Goal: Check status: Check status

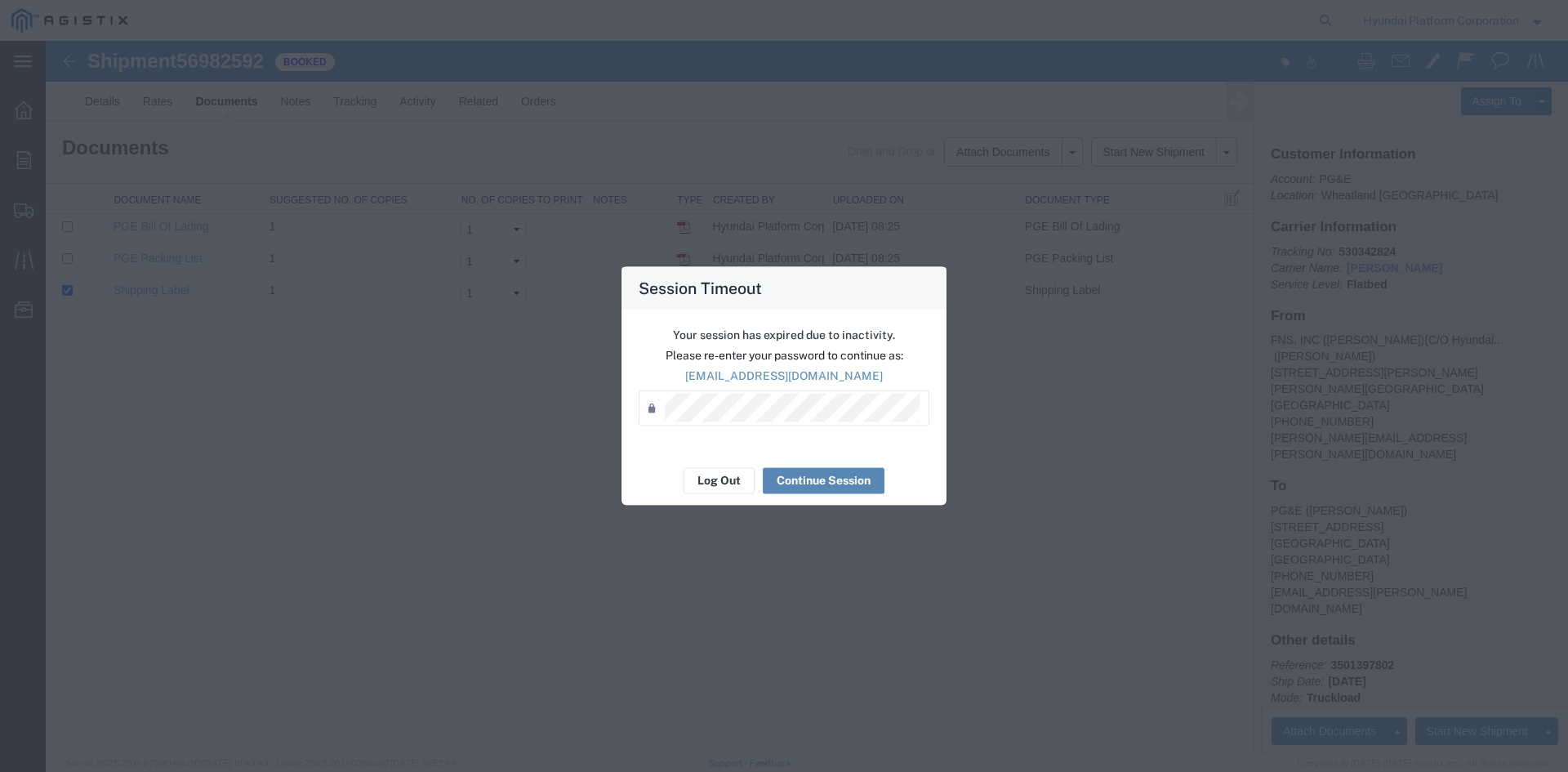
click at [806, 483] on button "Continue Session" at bounding box center [823, 481] width 121 height 26
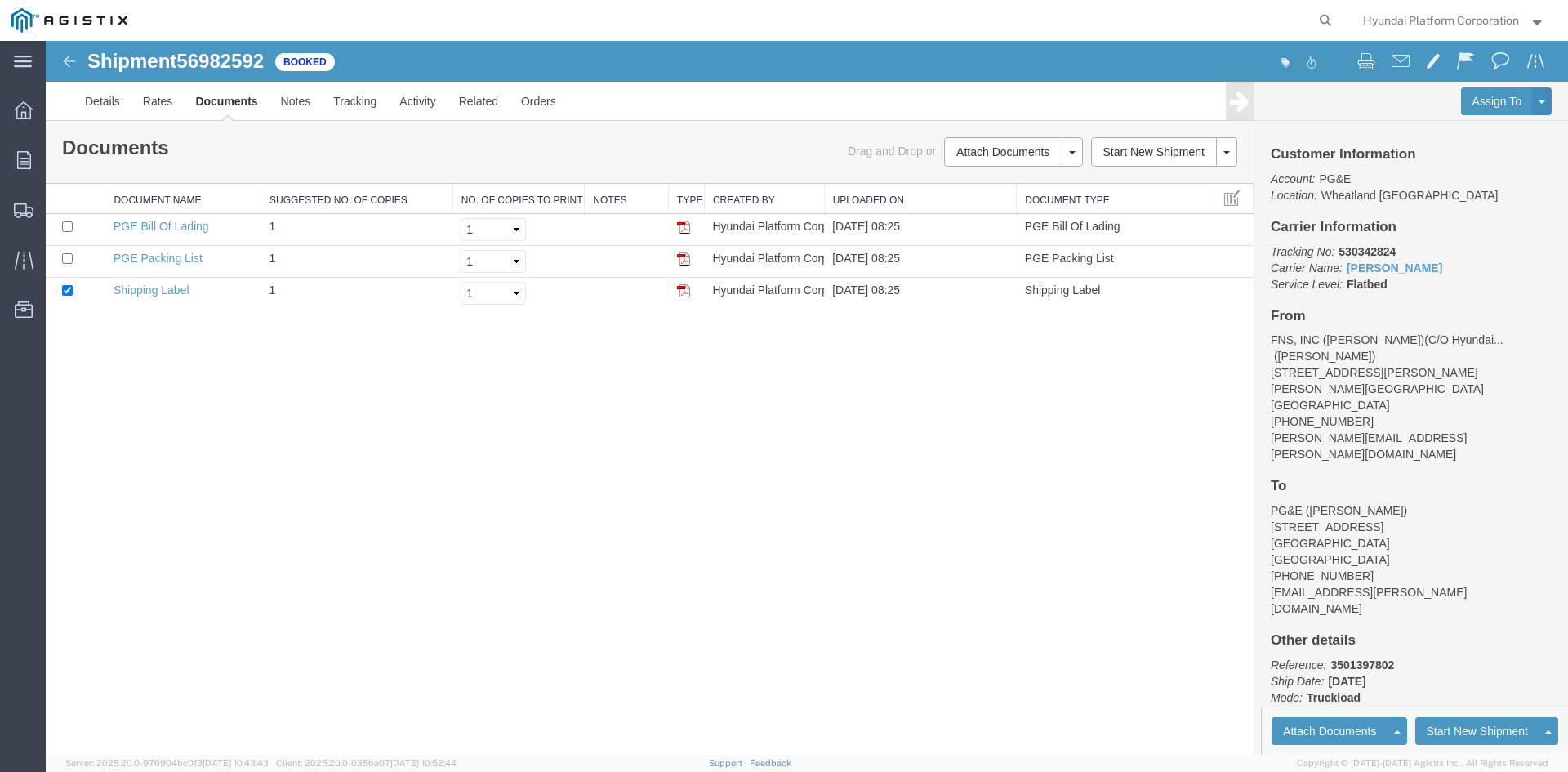
drag, startPoint x: 852, startPoint y: 525, endPoint x: 806, endPoint y: 483, distance: 62.3
click at [806, 483] on div "Shipment 56982592 of Booked Details Rates Documents Notes Tracking Activity Rel…" at bounding box center [807, 397] width 1522 height 714
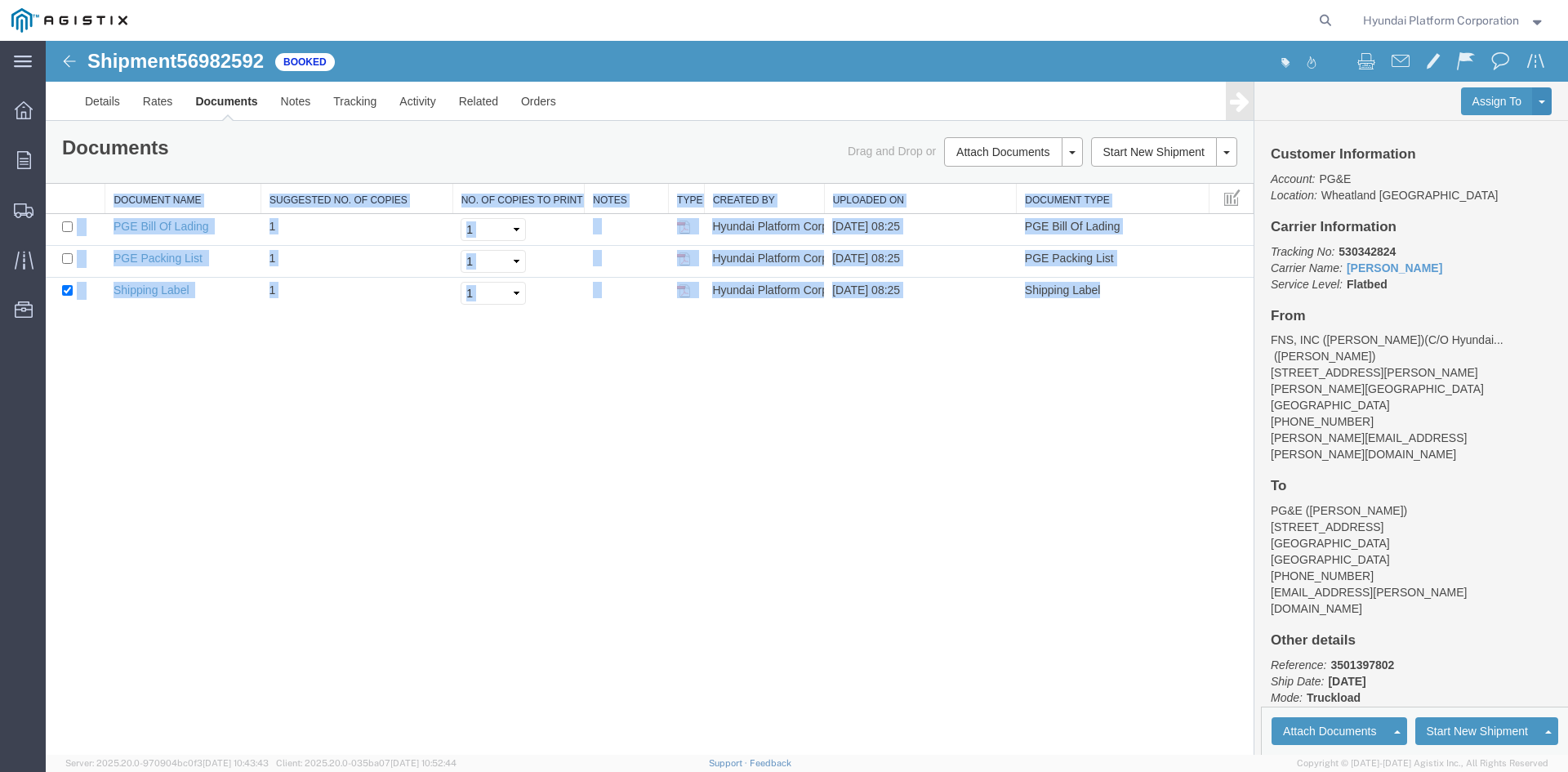
click at [806, 483] on div "Shipment 56982592 of Booked Details Rates Documents Notes Tracking Activity Rel…" at bounding box center [807, 397] width 1522 height 714
click at [783, 469] on div "Shipment 56982592 of Booked Details Rates Documents Notes Tracking Activity Rel…" at bounding box center [807, 397] width 1522 height 714
click at [781, 468] on div "Shipment 56982592 of Booked Details Rates Documents Notes Tracking Activity Rel…" at bounding box center [807, 397] width 1522 height 714
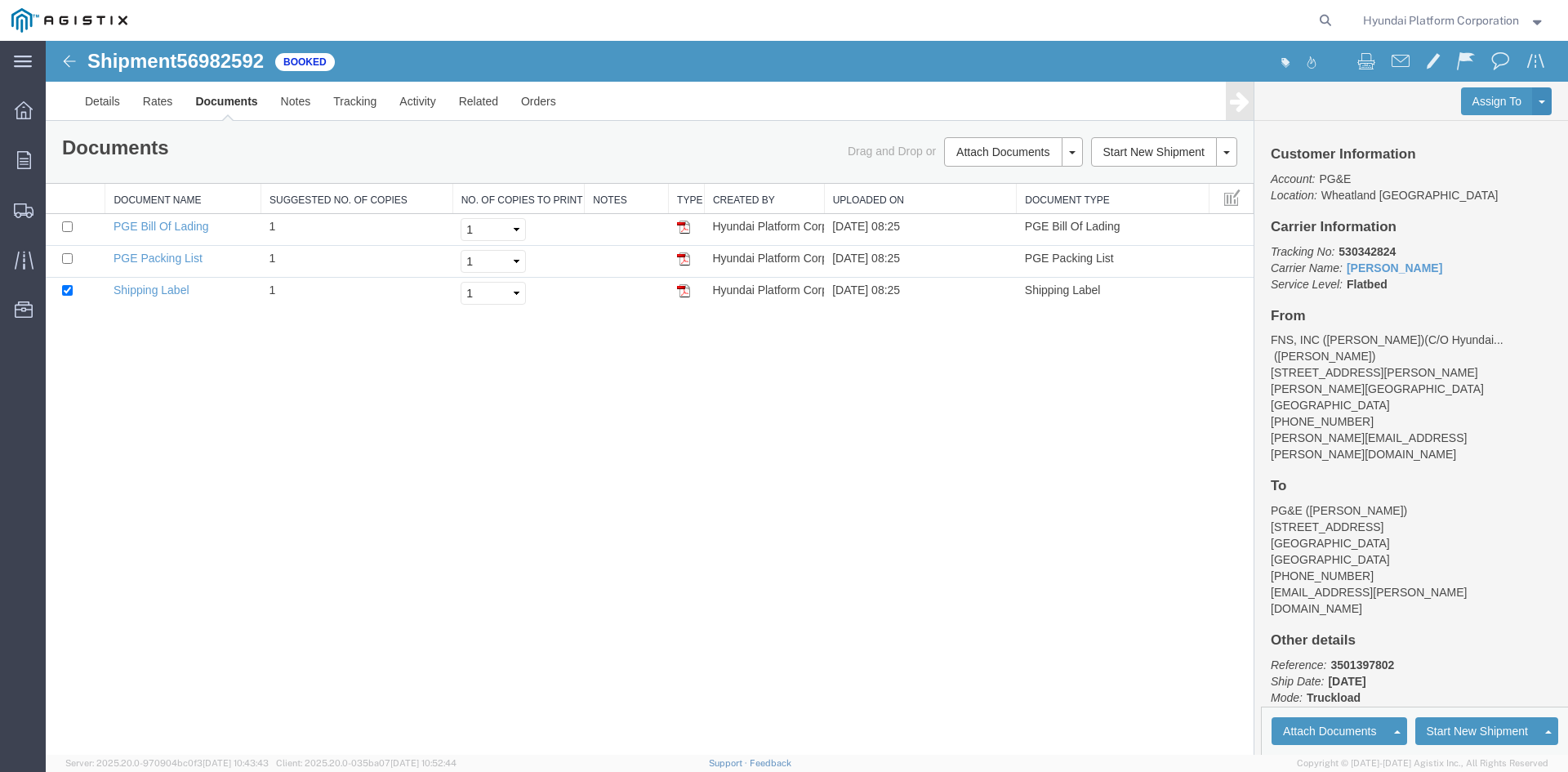
drag, startPoint x: 773, startPoint y: 470, endPoint x: 657, endPoint y: 454, distance: 117.1
click at [657, 454] on div "Shipment 56982592 of Booked Details Rates Documents Notes Tracking Activity Rel…" at bounding box center [807, 397] width 1522 height 714
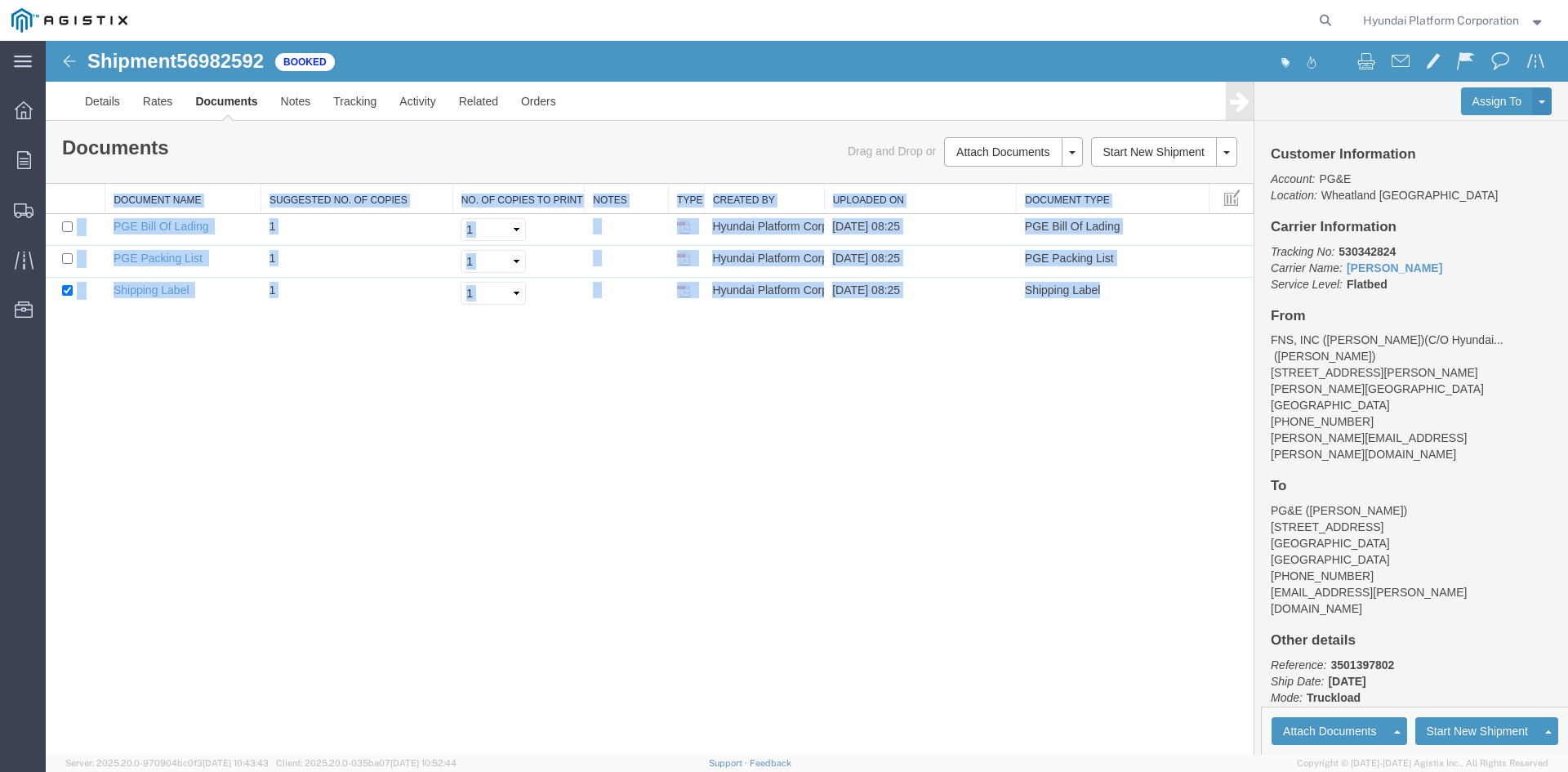
click at [657, 454] on div "Shipment 56982592 of Booked Details Rates Documents Notes Tracking Activity Rel…" at bounding box center [807, 397] width 1522 height 714
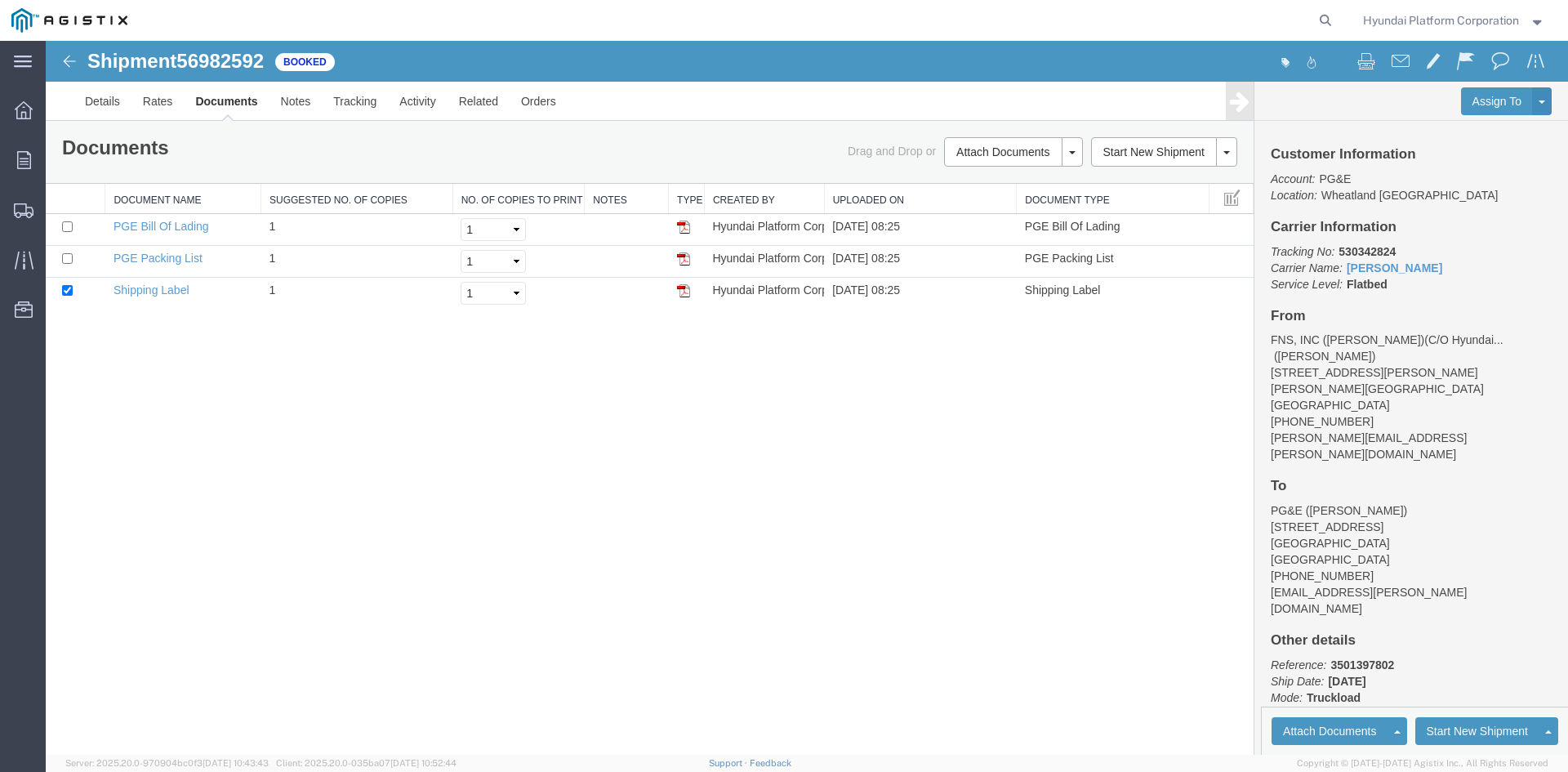
click at [657, 452] on div "Shipment 56982592 of Booked Details Rates Documents Notes Tracking Activity Rel…" at bounding box center [807, 397] width 1522 height 714
click at [474, 488] on div "Shipment 56982592 of Booked Details Rates Documents Notes Tracking Activity Rel…" at bounding box center [807, 397] width 1522 height 714
drag, startPoint x: 474, startPoint y: 488, endPoint x: 547, endPoint y: 487, distance: 73.0
click at [474, 488] on div "Shipment 56982592 of Booked Details Rates Documents Notes Tracking Activity Rel…" at bounding box center [807, 397] width 1522 height 714
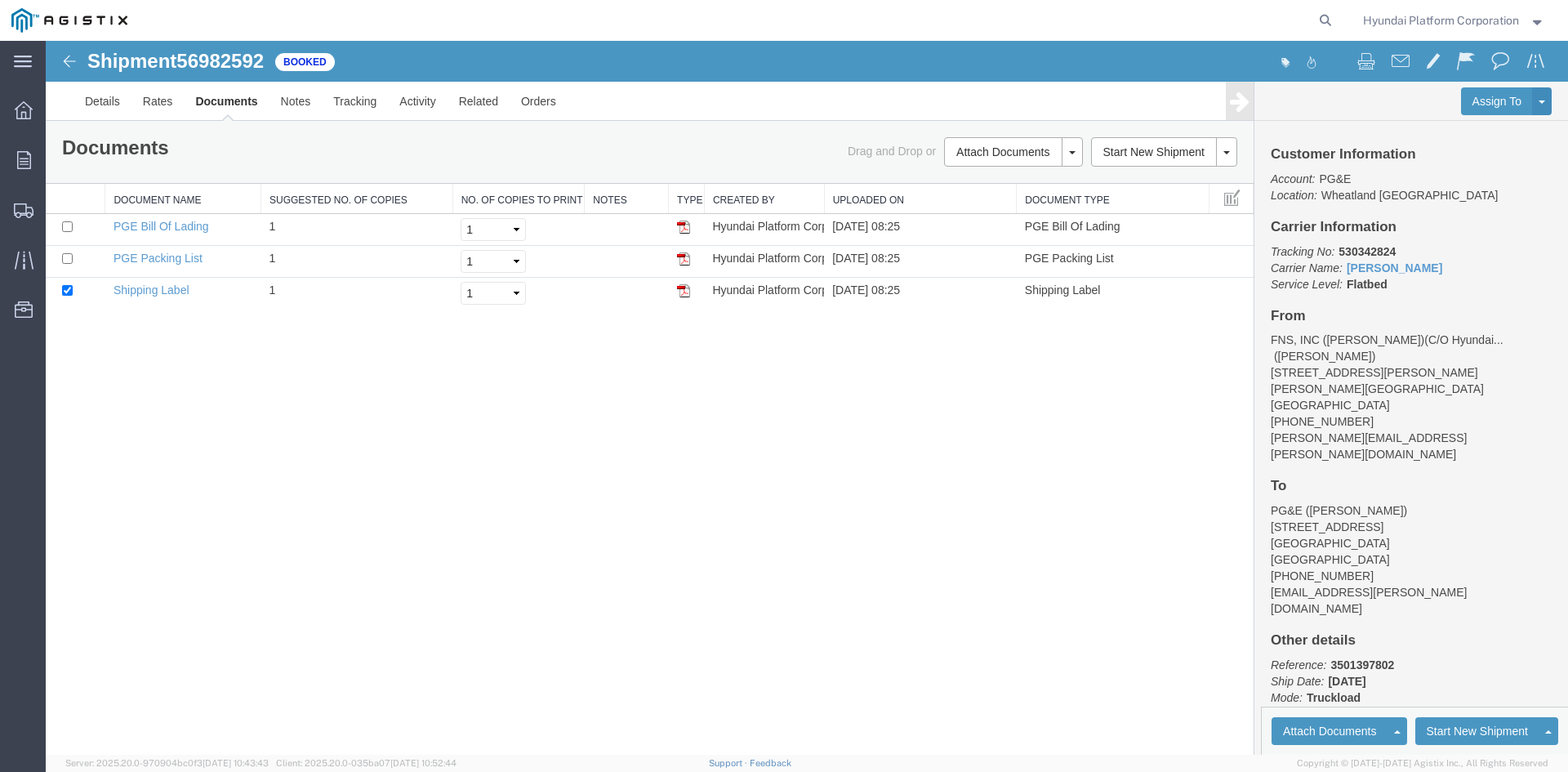
drag, startPoint x: 655, startPoint y: 464, endPoint x: 559, endPoint y: 464, distance: 96.0
click at [559, 464] on div "Shipment 56982592 of Booked Details Rates Documents Notes Tracking Activity Rel…" at bounding box center [807, 397] width 1522 height 714
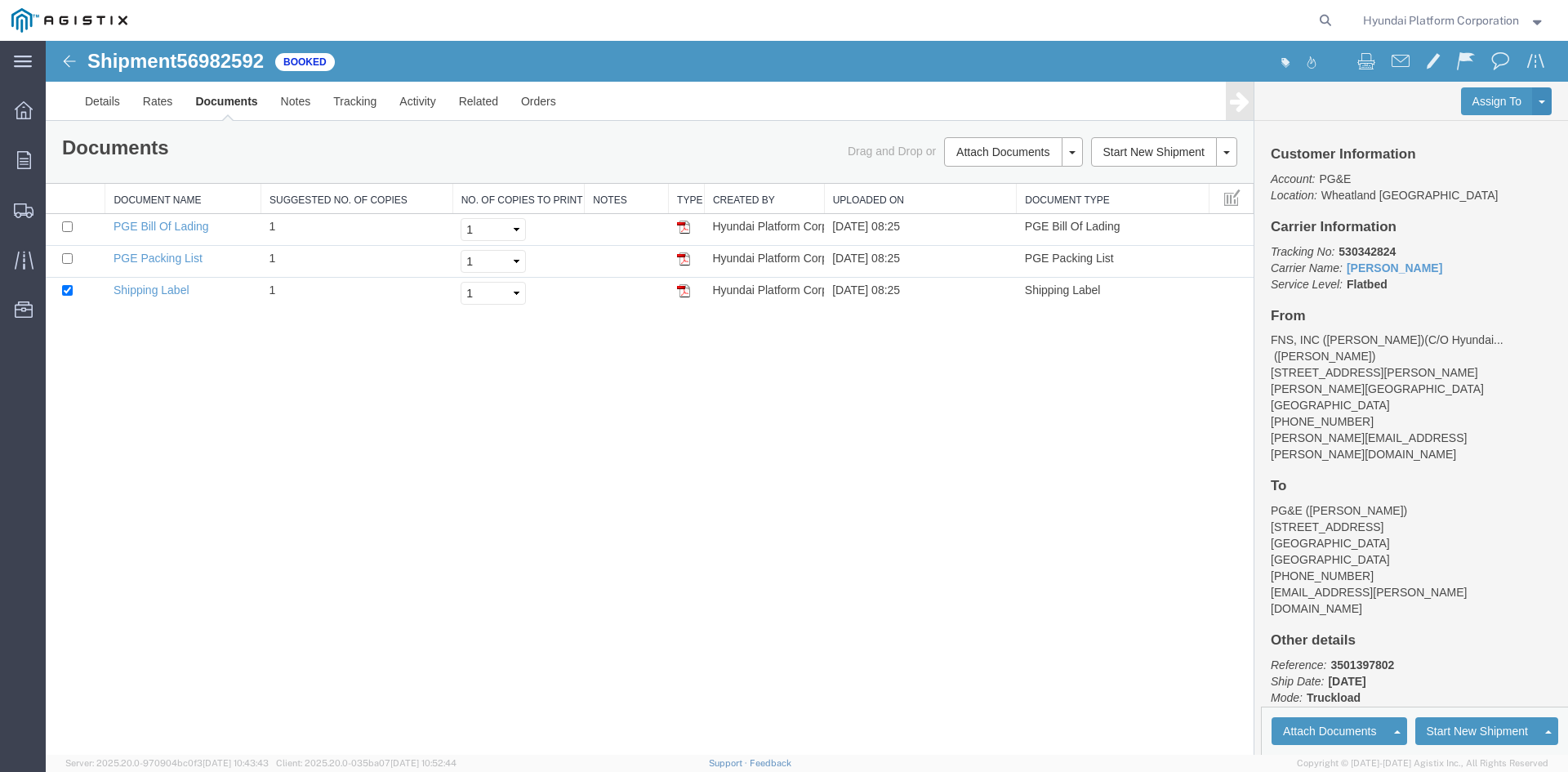
click at [559, 464] on div "Shipment 56982592 of Booked Details Rates Documents Notes Tracking Activity Rel…" at bounding box center [807, 397] width 1522 height 714
click at [524, 463] on div "Shipment 56982592 of Booked Details Rates Documents Notes Tracking Activity Rel…" at bounding box center [807, 397] width 1522 height 714
click at [552, 462] on div "Shipment 56982592 of Booked Details Rates Documents Notes Tracking Activity Rel…" at bounding box center [807, 397] width 1522 height 714
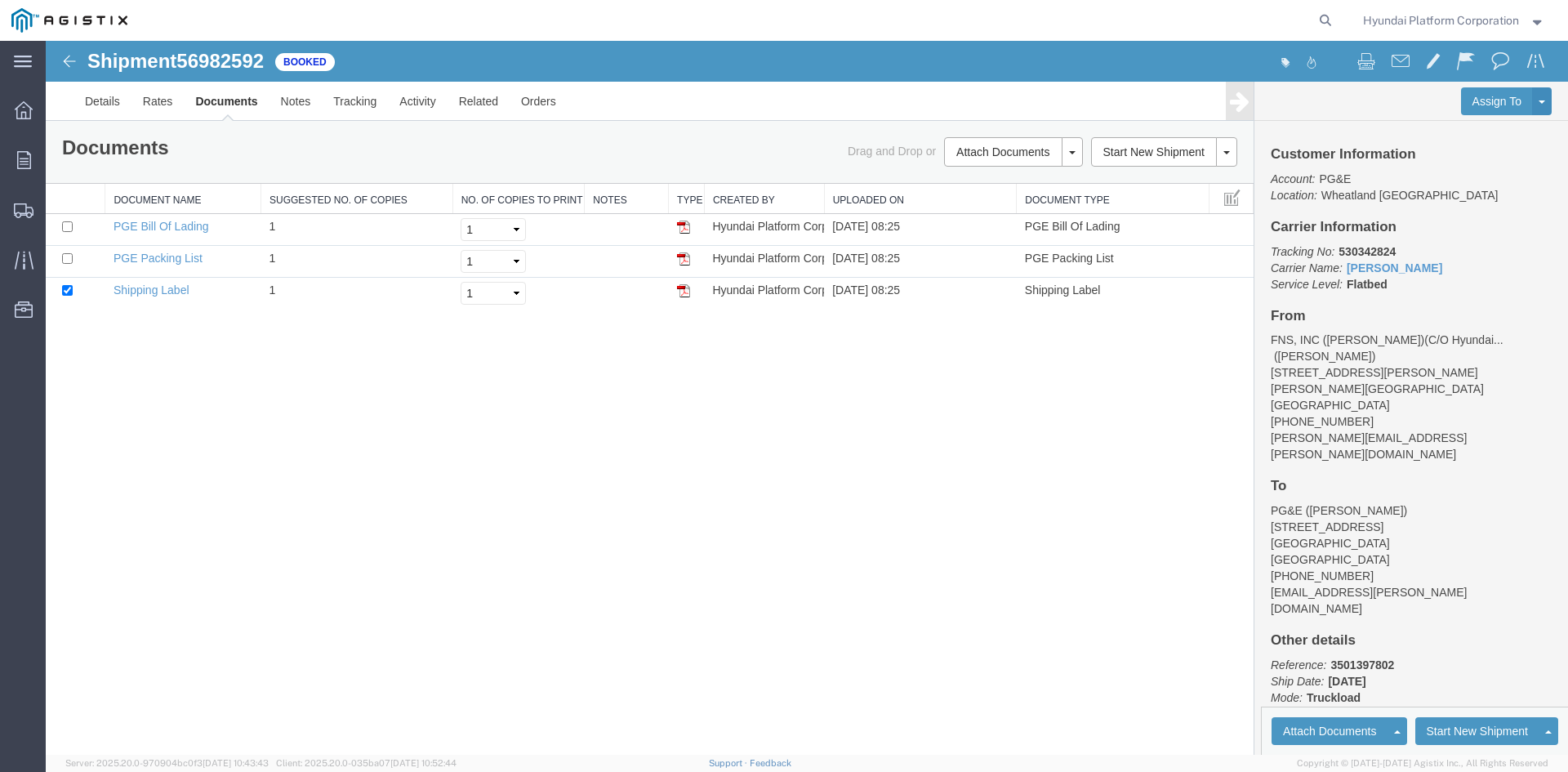
click at [449, 408] on div "Shipment 56982592 of Booked Details Rates Documents Notes Tracking Activity Rel…" at bounding box center [807, 397] width 1522 height 714
click at [470, 445] on div "Shipment 56982592 of Booked Details Rates Documents Notes Tracking Activity Rel…" at bounding box center [807, 397] width 1522 height 714
drag, startPoint x: 470, startPoint y: 445, endPoint x: 328, endPoint y: 414, distance: 145.3
click at [328, 414] on div "Shipment 56982592 of Booked Details Rates Documents Notes Tracking Activity Rel…" at bounding box center [807, 397] width 1522 height 714
click at [945, 504] on div "Shipment 56982592 of Booked Details Rates Documents Notes Tracking Activity Rel…" at bounding box center [807, 397] width 1522 height 714
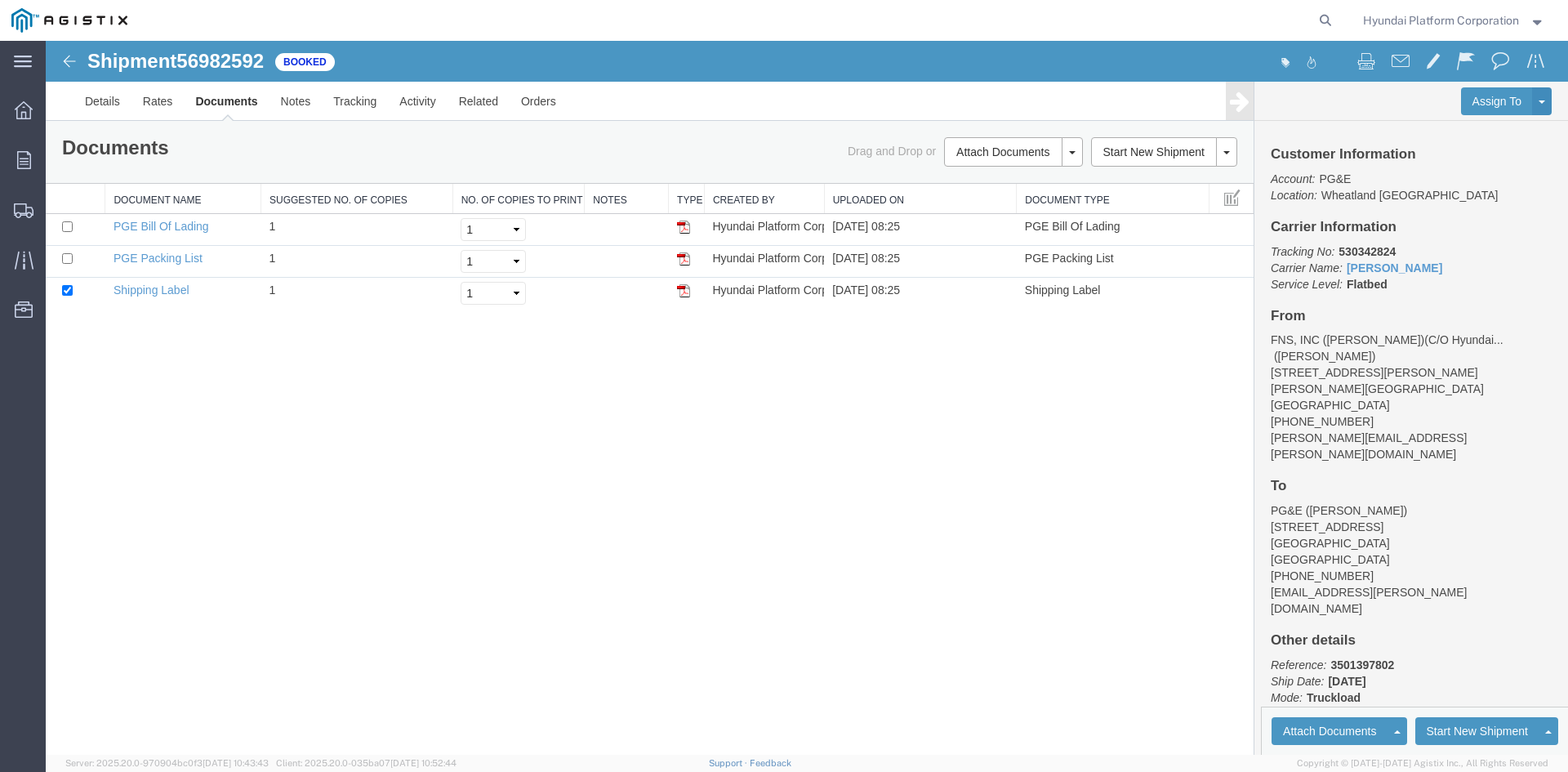
drag, startPoint x: 305, startPoint y: 447, endPoint x: 251, endPoint y: 418, distance: 61.3
click at [251, 418] on div "Shipment 56982592 of Booked Details Rates Documents Notes Tracking Activity Rel…" at bounding box center [807, 397] width 1522 height 714
click at [503, 499] on div "Shipment 56982592 of Booked Details Rates Documents Notes Tracking Activity Rel…" at bounding box center [807, 397] width 1522 height 714
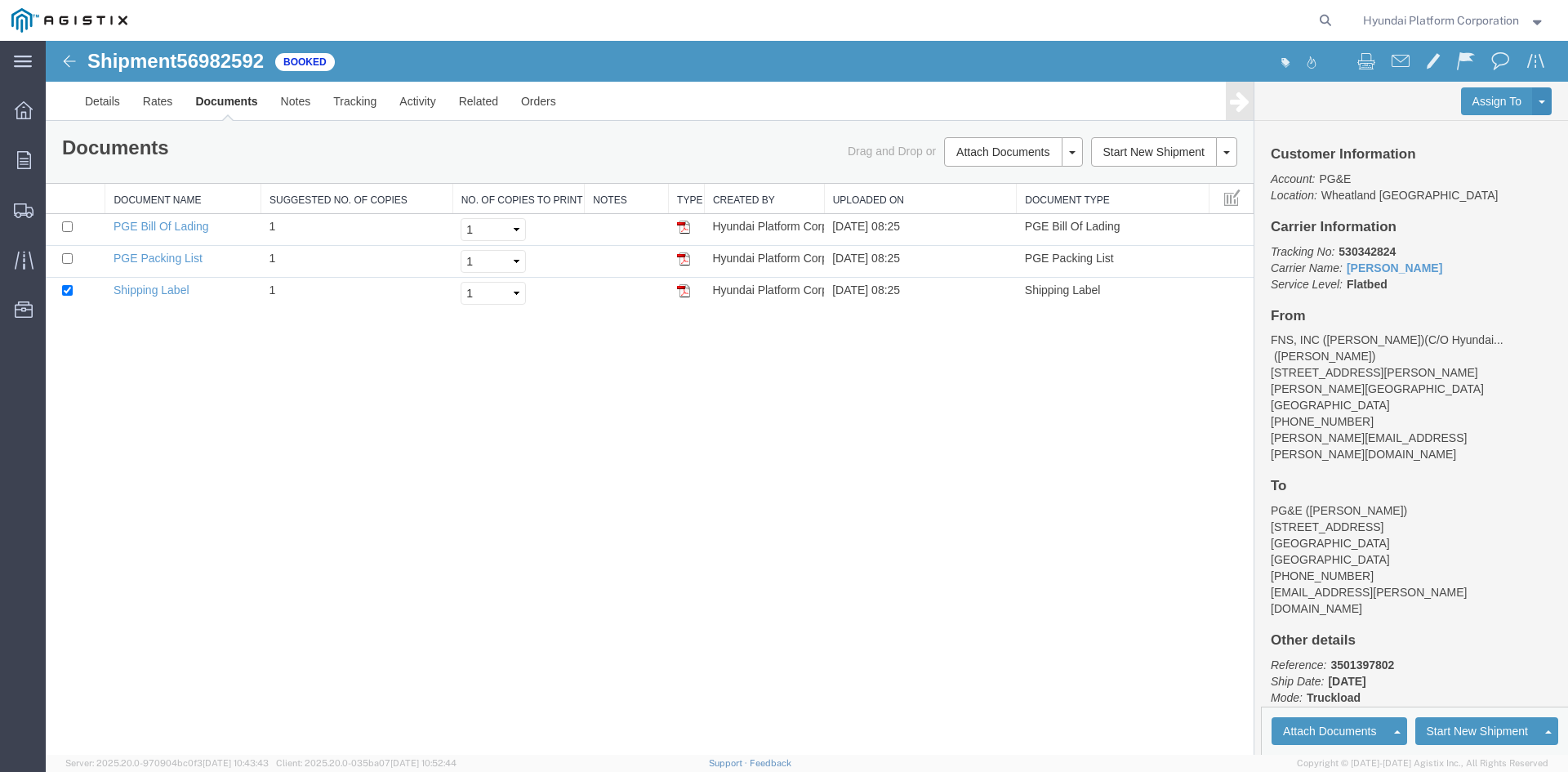
click at [503, 499] on div "Shipment 56982592 of Booked Details Rates Documents Notes Tracking Activity Rel…" at bounding box center [807, 397] width 1522 height 714
